Goal: Find specific page/section

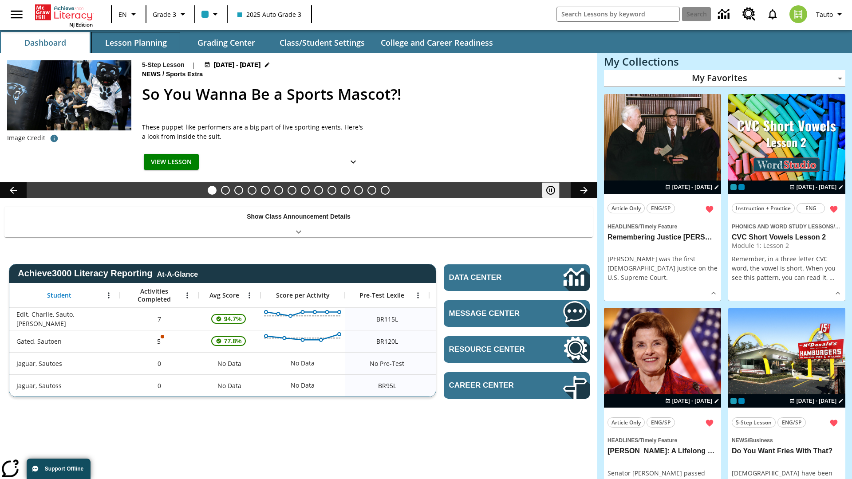
click at [136, 43] on button "Lesson Planning" at bounding box center [135, 42] width 89 height 21
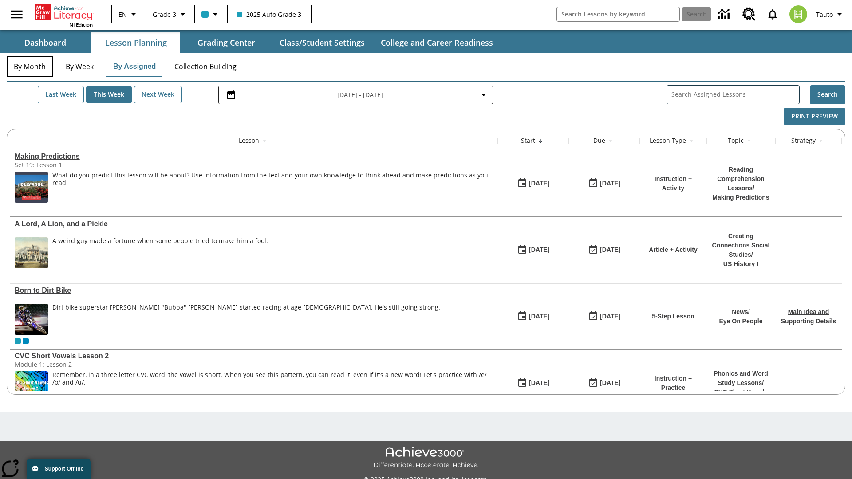
click at [30, 67] on button "By Month" at bounding box center [30, 66] width 46 height 21
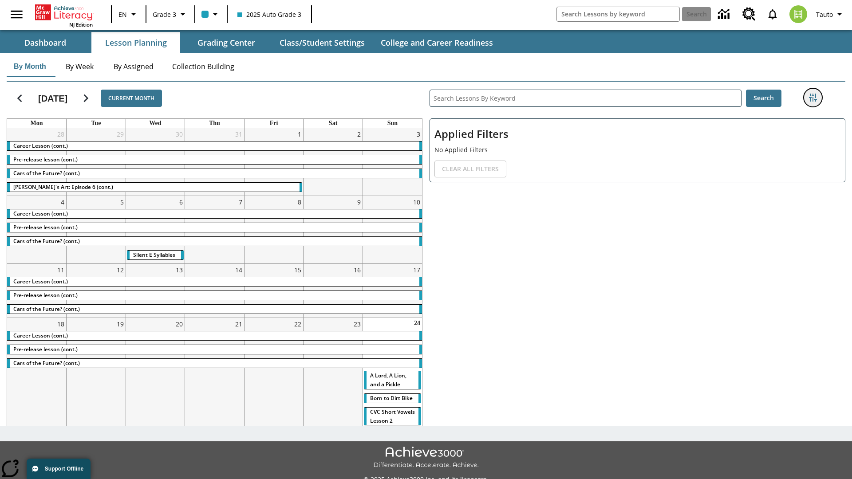
click at [813, 98] on icon "Filters Side menu" at bounding box center [813, 98] width 8 height 8
